Goal: Information Seeking & Learning: Learn about a topic

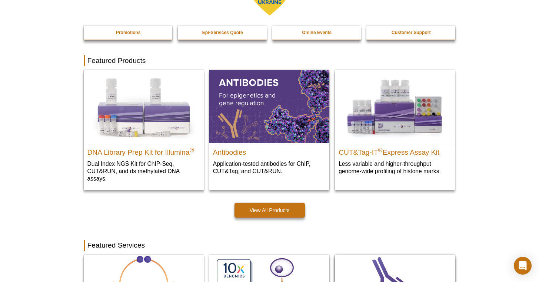
scroll to position [311, 0]
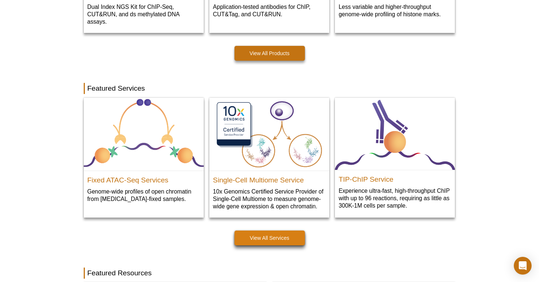
click at [279, 239] on link "View All Services" at bounding box center [270, 238] width 70 height 15
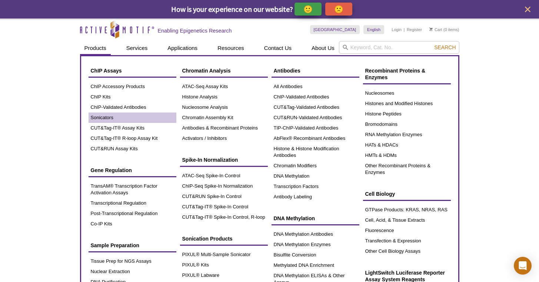
scroll to position [38, 0]
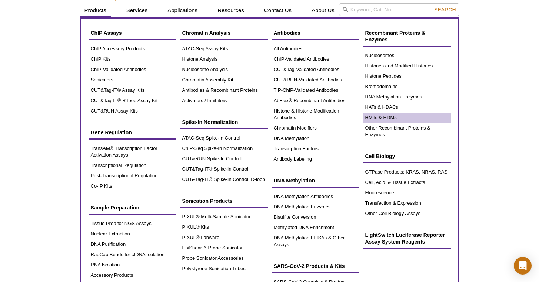
click at [393, 116] on link "HMTs & HDMs" at bounding box center [407, 118] width 88 height 10
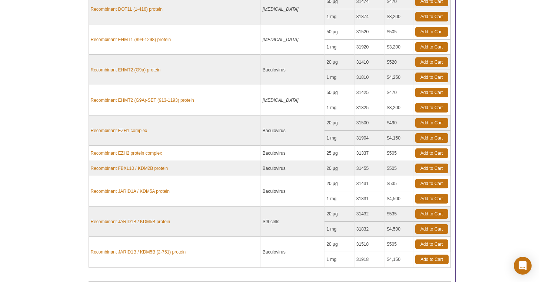
scroll to position [319, 0]
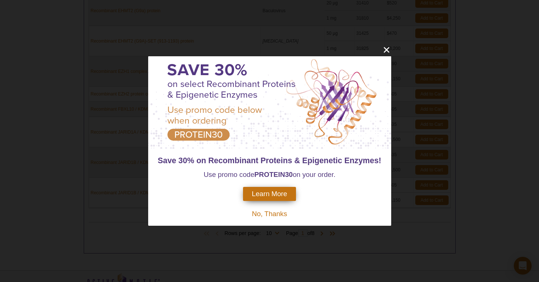
click at [388, 48] on icon "close" at bounding box center [387, 50] width 6 height 6
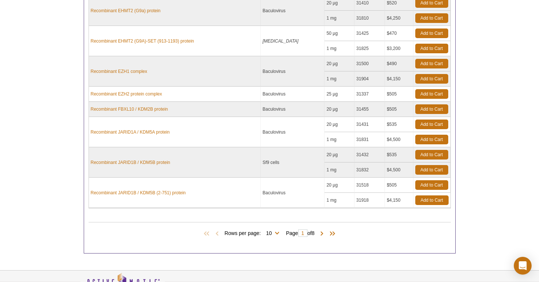
click at [276, 229] on span "Rows per page: 10 25 50 All 10" at bounding box center [254, 232] width 58 height 7
select select "73"
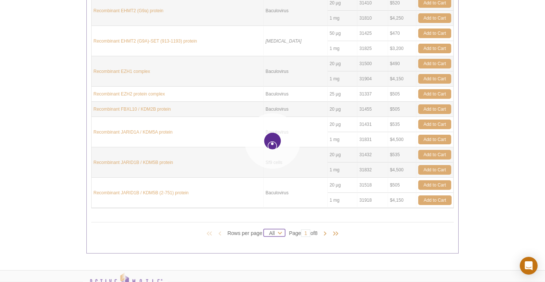
select select "73"
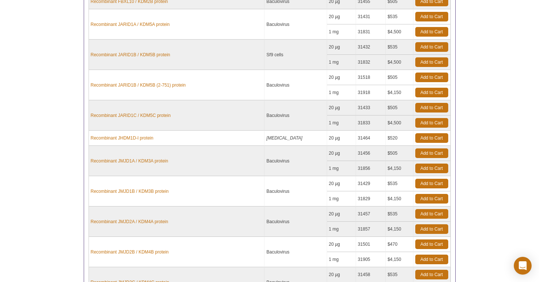
scroll to position [431, 0]
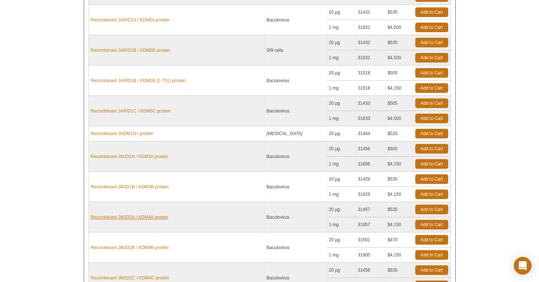
click at [152, 214] on link "Recombinant JMJD2A / KDM4A protein" at bounding box center [129, 217] width 77 height 7
click at [139, 245] on link "Recombinant JMJD2B / KDM4B protein" at bounding box center [130, 248] width 78 height 7
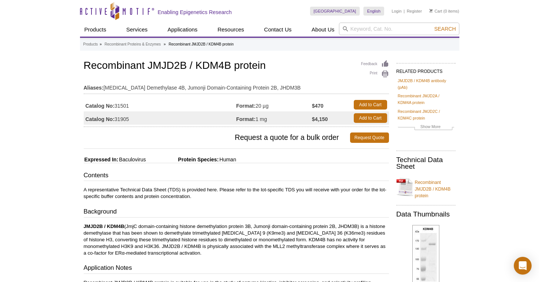
scroll to position [111, 0]
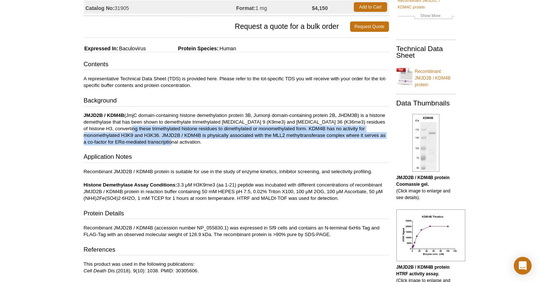
drag, startPoint x: 109, startPoint y: 129, endPoint x: 254, endPoint y: 143, distance: 144.9
click at [254, 143] on p "JMJD2B / KDM4B (JmjC domain-containing histone demethylation protein 3B, Jumonj…" at bounding box center [236, 128] width 305 height 33
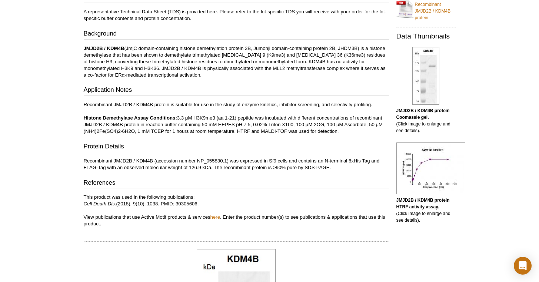
scroll to position [0, 0]
